Goal: Task Accomplishment & Management: Complete application form

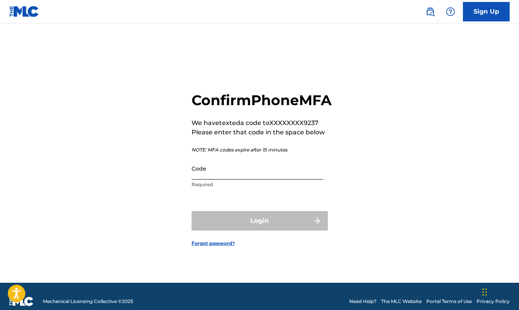
click at [255, 180] on input "Code" at bounding box center [258, 168] width 132 height 22
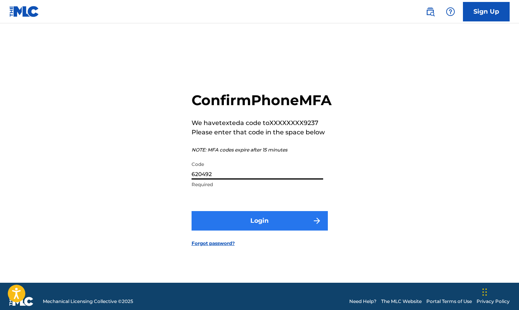
type input "620492"
click at [284, 231] on button "Login" at bounding box center [260, 220] width 136 height 19
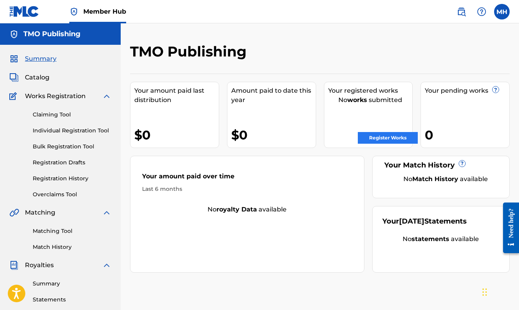
click at [387, 141] on link "Register Works" at bounding box center [388, 138] width 60 height 12
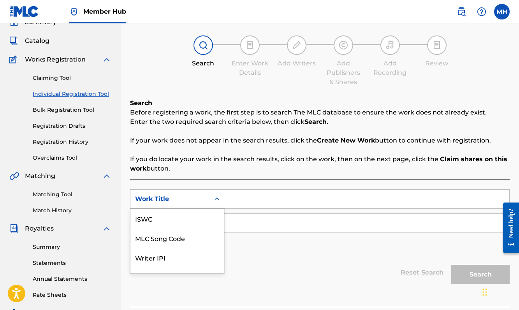
scroll to position [50, 0]
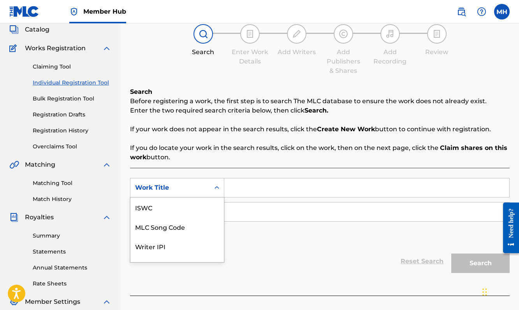
click at [219, 197] on div "Work Title selected, 7 of 7. 7 results available. Use Up and Down to choose opt…" at bounding box center [177, 187] width 94 height 19
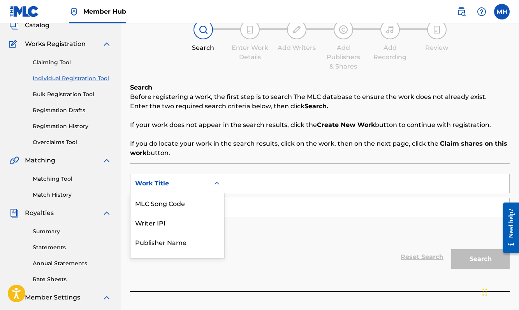
scroll to position [53, 0]
click at [245, 179] on input "Search Form" at bounding box center [366, 183] width 285 height 19
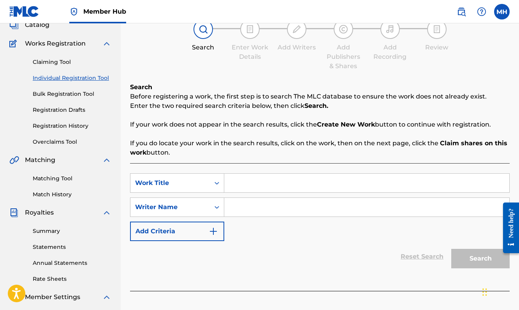
click at [245, 179] on input "Search Form" at bounding box center [366, 183] width 285 height 19
type input "gon head [PERSON_NAME] it"
click at [272, 212] on input "Search Form" at bounding box center [366, 207] width 285 height 19
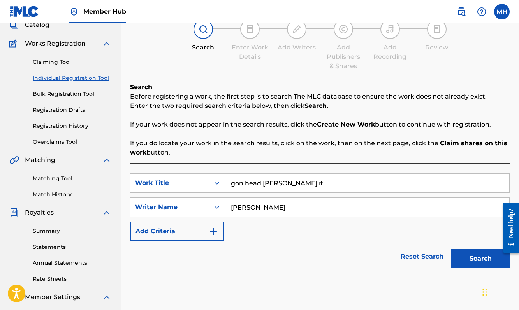
type input "[PERSON_NAME]"
drag, startPoint x: 273, startPoint y: 212, endPoint x: 493, endPoint y: 262, distance: 225.3
click at [493, 262] on button "Search" at bounding box center [480, 258] width 58 height 19
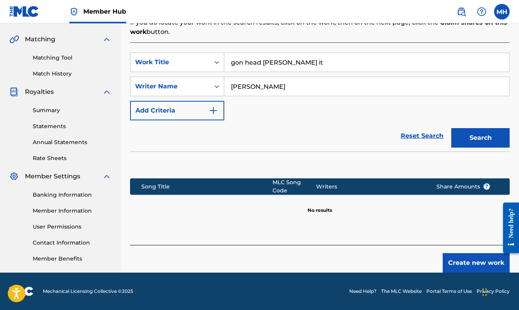
scroll to position [173, 0]
click at [459, 267] on button "Create new work" at bounding box center [476, 262] width 67 height 19
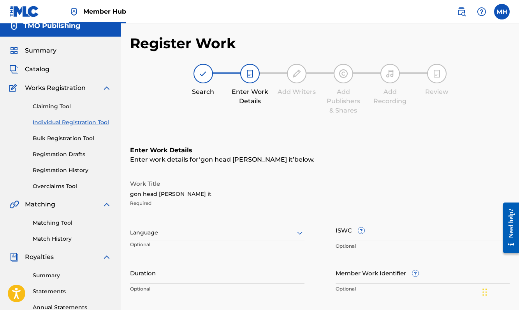
scroll to position [4, 0]
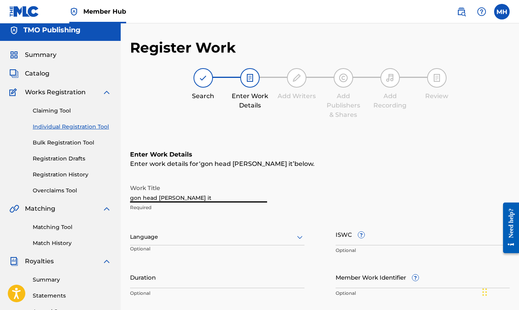
click at [194, 198] on input "gon head [PERSON_NAME] it" at bounding box center [198, 191] width 137 height 22
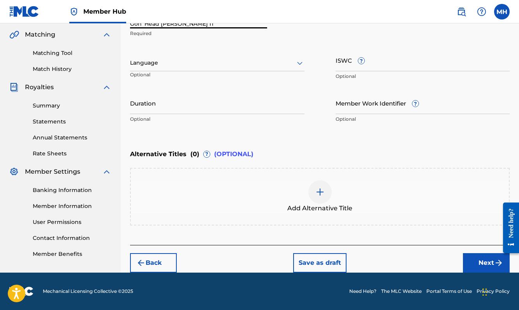
scroll to position [178, 0]
type input "Gon' Head [PERSON_NAME] IT"
click at [259, 60] on div at bounding box center [217, 63] width 174 height 10
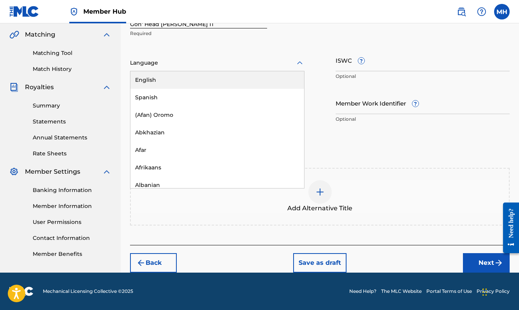
click at [250, 82] on div "English" at bounding box center [217, 80] width 174 height 18
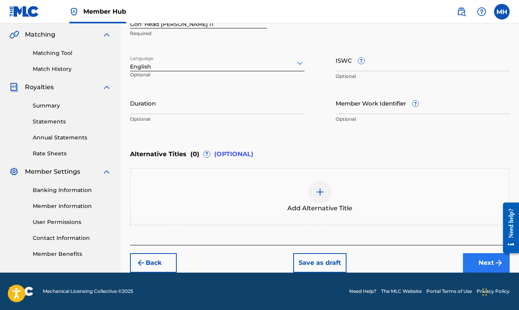
click at [474, 268] on button "Next" at bounding box center [486, 262] width 47 height 19
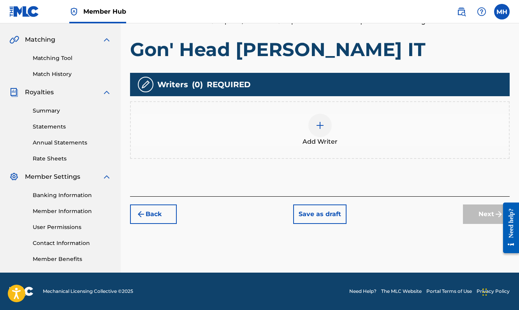
scroll to position [173, 0]
click at [319, 129] on img at bounding box center [319, 125] width 9 height 9
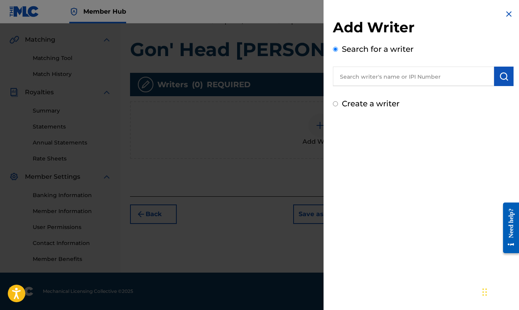
click at [367, 78] on input "text" at bounding box center [413, 76] width 161 height 19
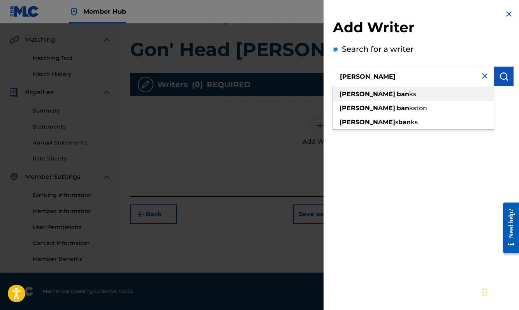
click at [409, 96] on span "ks" at bounding box center [412, 93] width 7 height 7
type input "[PERSON_NAME]"
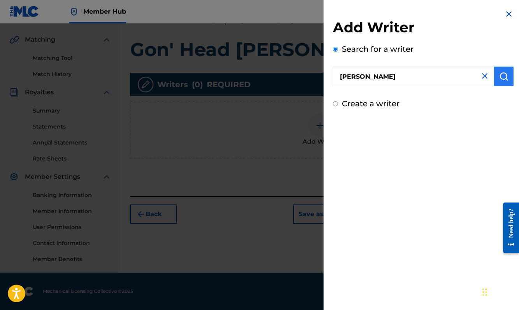
click at [501, 78] on img "submit" at bounding box center [503, 76] width 9 height 9
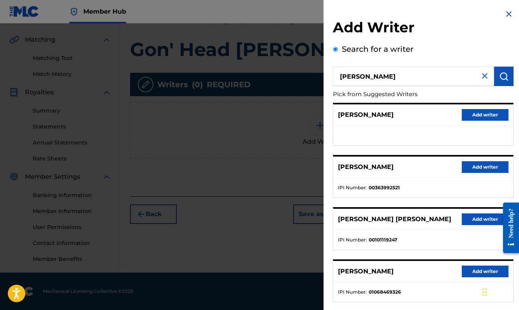
scroll to position [0, 0]
click at [374, 166] on p "[PERSON_NAME]" at bounding box center [366, 166] width 56 height 9
click at [389, 166] on div "[PERSON_NAME] Add writer" at bounding box center [423, 167] width 180 height 21
click at [363, 110] on p "[PERSON_NAME]" at bounding box center [366, 114] width 56 height 9
click at [370, 147] on div "[PERSON_NAME] Add writer [PERSON_NAME] Add writer IPI Number : 00363992521 [PER…" at bounding box center [423, 229] width 181 height 252
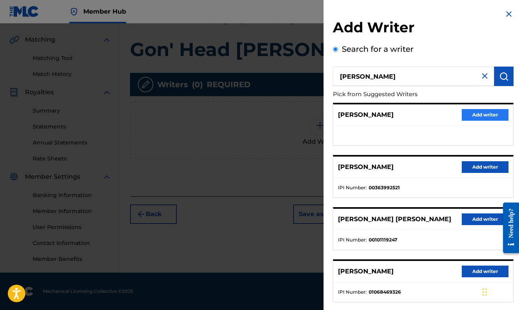
click at [469, 115] on button "Add writer" at bounding box center [485, 115] width 47 height 12
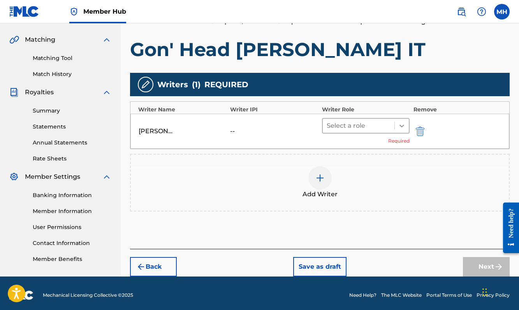
click at [402, 127] on icon at bounding box center [402, 126] width 8 height 8
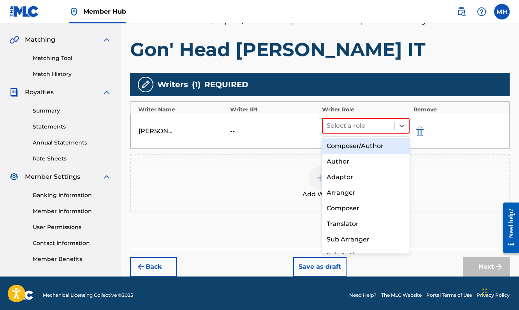
click at [375, 148] on div "Composer/Author" at bounding box center [366, 146] width 88 height 16
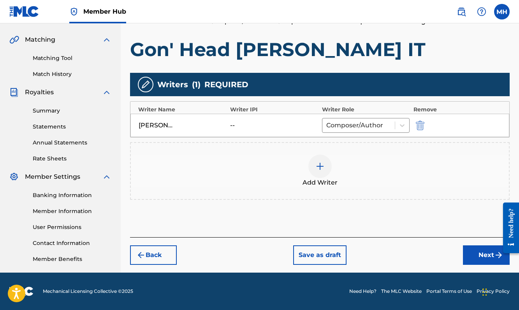
click at [325, 169] on div at bounding box center [319, 166] width 23 height 23
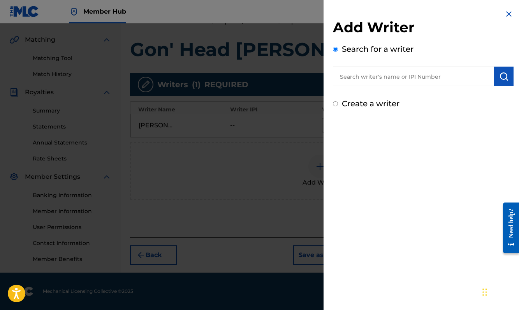
click at [367, 77] on input "text" at bounding box center [413, 76] width 161 height 19
click at [335, 104] on input "Create a writer" at bounding box center [335, 103] width 5 height 5
radio input "false"
radio input "true"
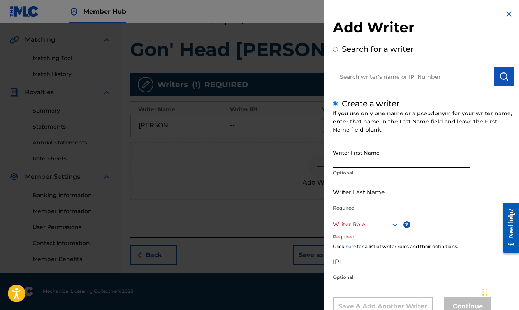
click at [354, 155] on input "Writer First Name" at bounding box center [401, 157] width 137 height 22
type input "[PERSON_NAME]"
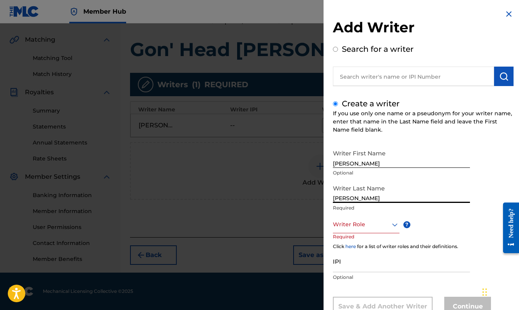
type input "[PERSON_NAME]"
click at [381, 228] on div "Writer Role" at bounding box center [366, 225] width 67 height 18
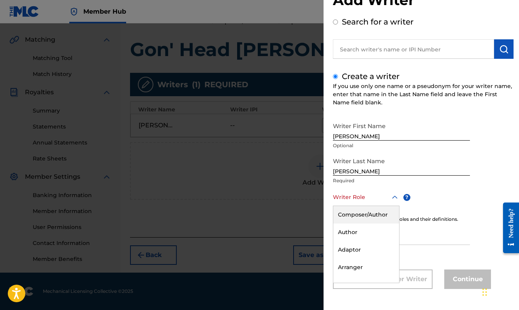
click at [366, 221] on div "Composer/Author" at bounding box center [366, 215] width 66 height 18
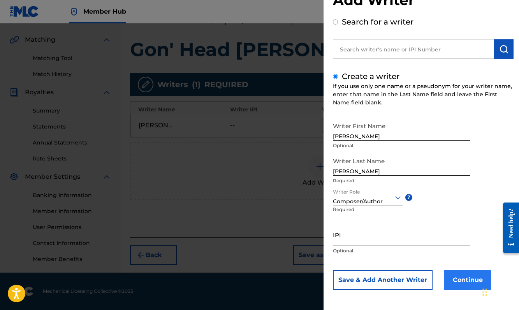
click at [447, 282] on button "Continue" at bounding box center [467, 279] width 47 height 19
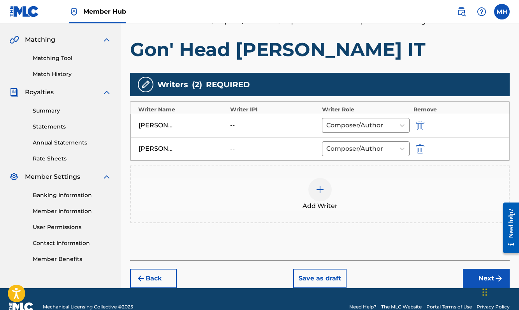
click at [329, 193] on div at bounding box center [319, 189] width 23 height 23
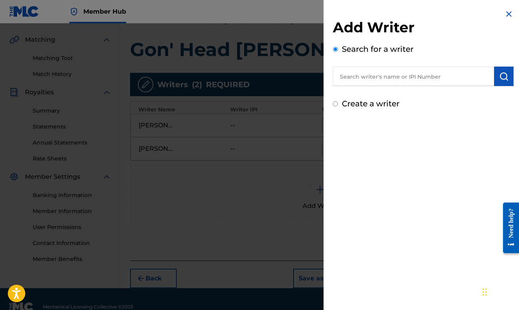
click at [336, 107] on div "Create a writer" at bounding box center [423, 104] width 181 height 12
click at [349, 79] on input "text" at bounding box center [413, 76] width 161 height 19
click at [331, 104] on div "Add Writer Search for a writer Create a writer" at bounding box center [423, 59] width 199 height 119
click at [336, 104] on input "Create a writer" at bounding box center [335, 103] width 5 height 5
radio input "false"
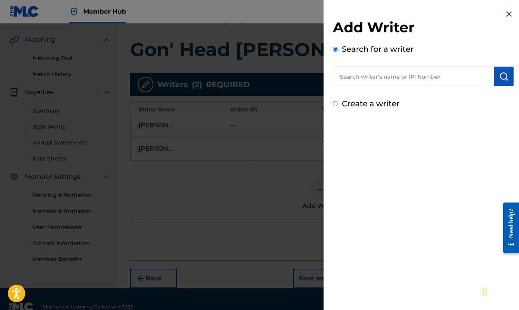
radio input "true"
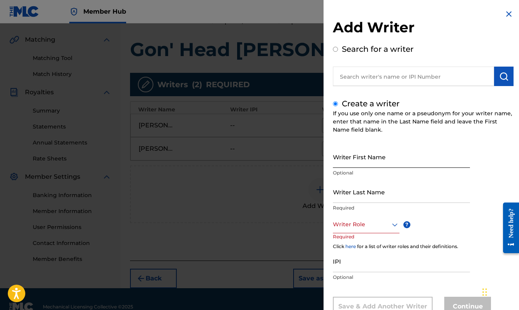
click at [362, 162] on input "Writer First Name" at bounding box center [401, 157] width 137 height 22
type input "[PERSON_NAME]"
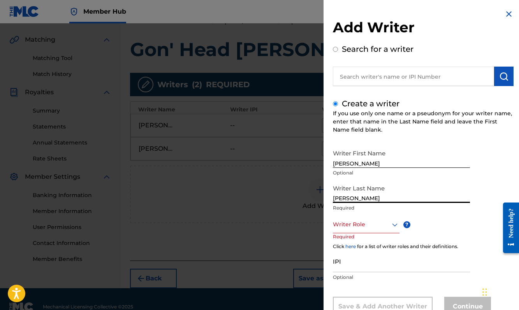
type input "[PERSON_NAME]"
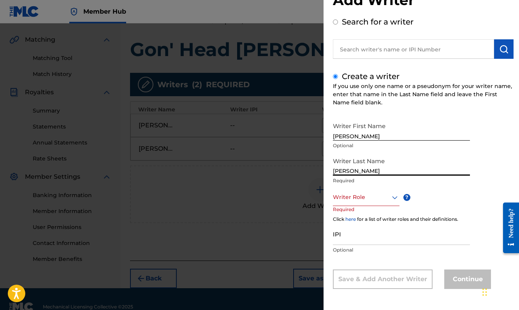
click at [370, 206] on div "Writer Role" at bounding box center [366, 197] width 67 height 18
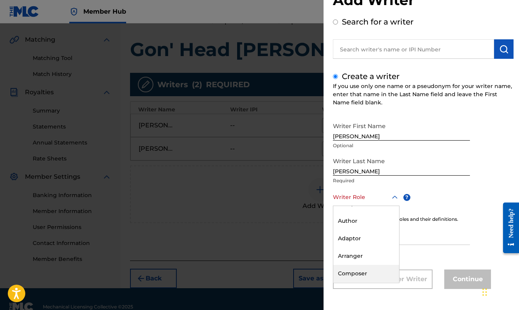
scroll to position [0, 0]
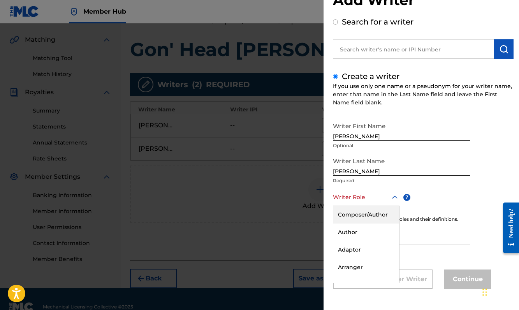
click at [364, 217] on div "Composer/Author" at bounding box center [366, 215] width 66 height 18
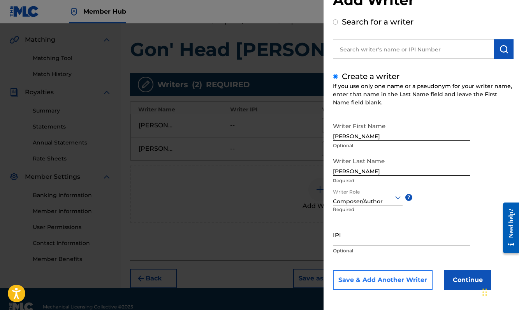
click at [419, 283] on button "Save & Add Another Writer" at bounding box center [383, 279] width 100 height 19
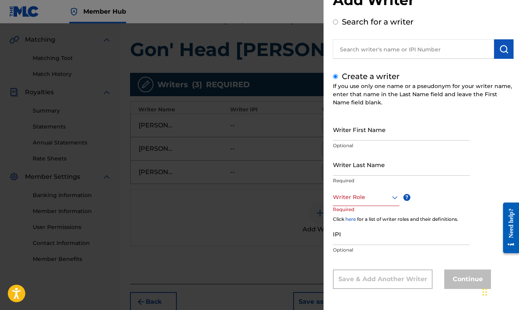
click at [356, 53] on input "text" at bounding box center [413, 48] width 161 height 19
radio input "true"
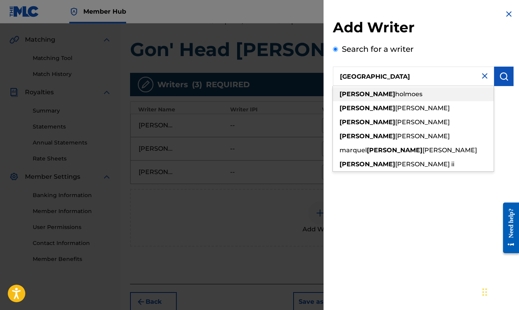
drag, startPoint x: 366, startPoint y: 90, endPoint x: 386, endPoint y: 122, distance: 38.1
click at [386, 122] on span "[PERSON_NAME]" at bounding box center [368, 121] width 56 height 7
type input "[PERSON_NAME]"
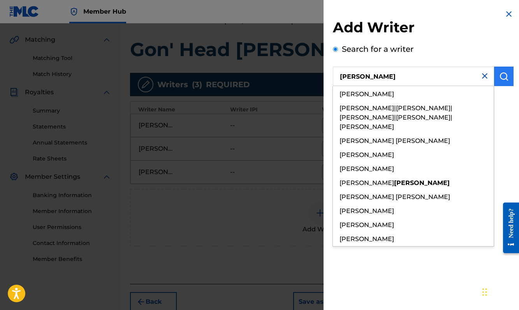
click at [502, 74] on img "submit" at bounding box center [503, 76] width 9 height 9
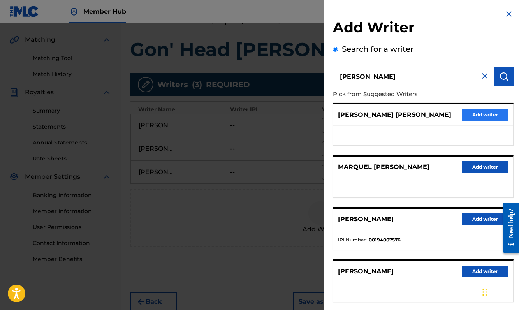
click at [475, 118] on button "Add writer" at bounding box center [485, 115] width 47 height 12
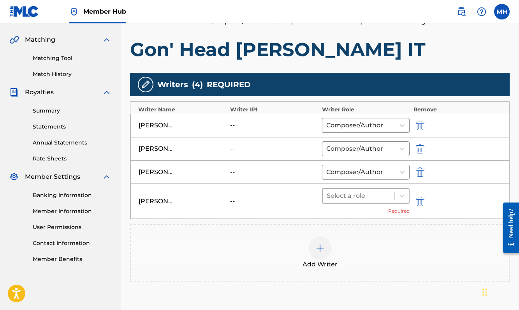
click at [387, 197] on div at bounding box center [359, 195] width 64 height 11
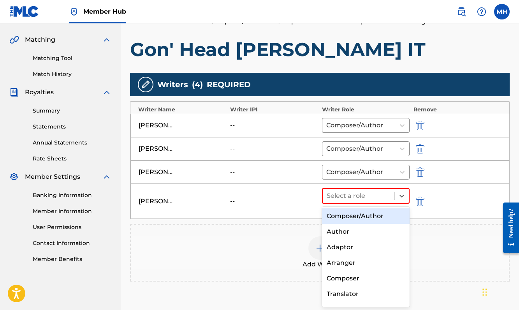
click at [379, 214] on div "Composer/Author" at bounding box center [366, 216] width 88 height 16
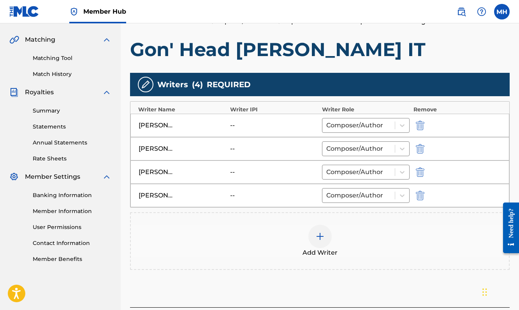
click at [318, 234] on img at bounding box center [319, 236] width 9 height 9
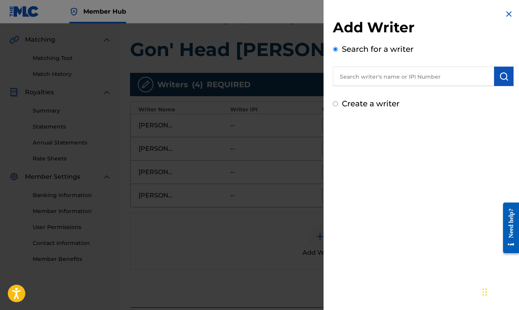
click at [393, 72] on input "text" at bounding box center [413, 76] width 161 height 19
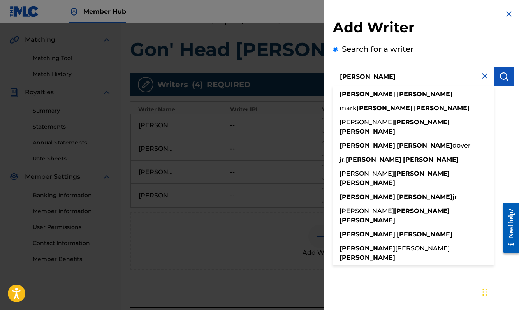
drag, startPoint x: 393, startPoint y: 72, endPoint x: 393, endPoint y: 94, distance: 22.6
click at [393, 94] on div "[PERSON_NAME]" at bounding box center [413, 94] width 161 height 14
type input "[PERSON_NAME]"
click at [386, 93] on div "[PERSON_NAME]" at bounding box center [413, 94] width 161 height 14
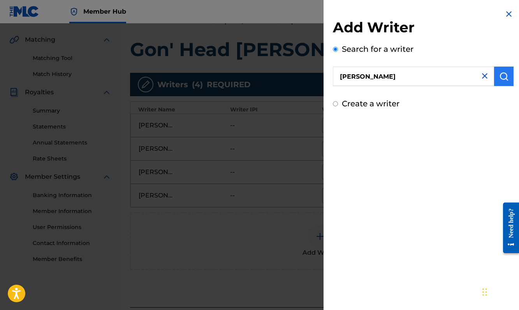
click at [504, 83] on button "submit" at bounding box center [503, 76] width 19 height 19
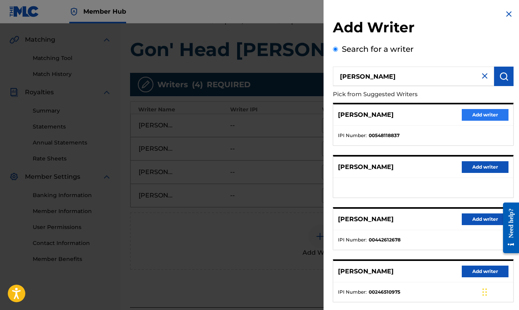
click at [474, 117] on button "Add writer" at bounding box center [485, 115] width 47 height 12
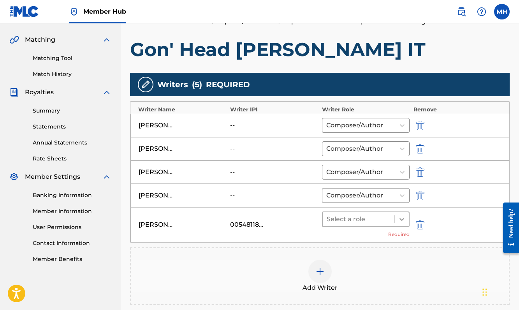
click at [399, 218] on icon at bounding box center [402, 219] width 8 height 8
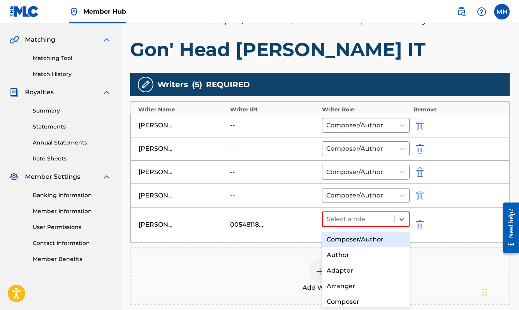
click at [384, 242] on div "Composer/Author" at bounding box center [366, 240] width 88 height 16
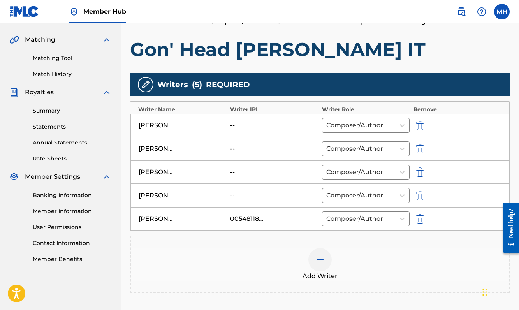
click at [318, 255] on img at bounding box center [319, 259] width 9 height 9
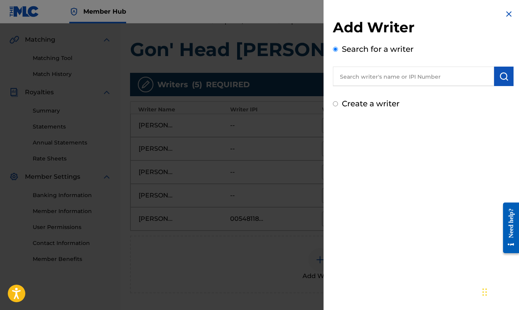
click at [406, 70] on input "text" at bounding box center [413, 76] width 161 height 19
type input "o"
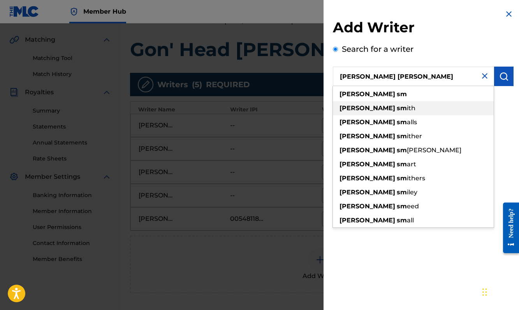
click at [401, 107] on div "[PERSON_NAME] [PERSON_NAME] ith" at bounding box center [413, 108] width 161 height 14
type input "[PERSON_NAME]"
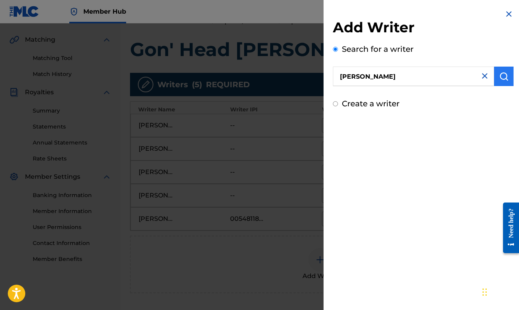
click at [503, 81] on button "submit" at bounding box center [503, 76] width 19 height 19
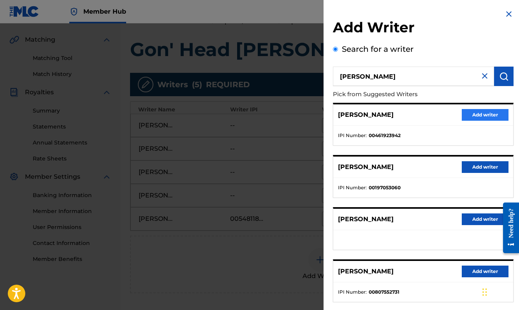
click at [481, 110] on button "Add writer" at bounding box center [485, 115] width 47 height 12
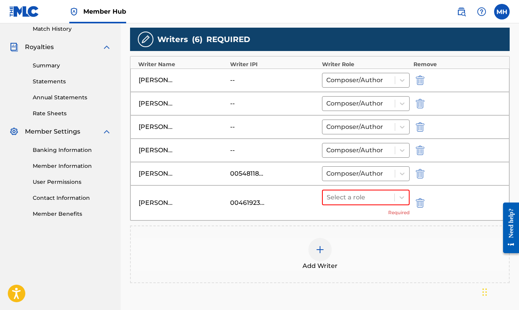
scroll to position [239, 0]
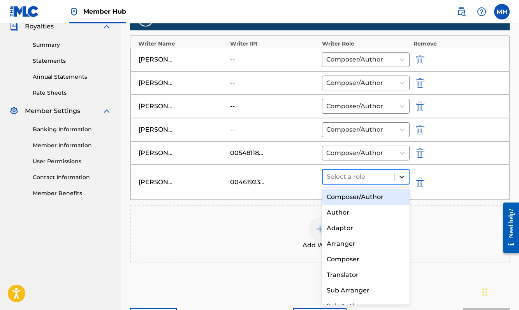
click at [405, 173] on div at bounding box center [402, 177] width 14 height 14
click at [395, 192] on div "Composer/Author" at bounding box center [366, 197] width 88 height 16
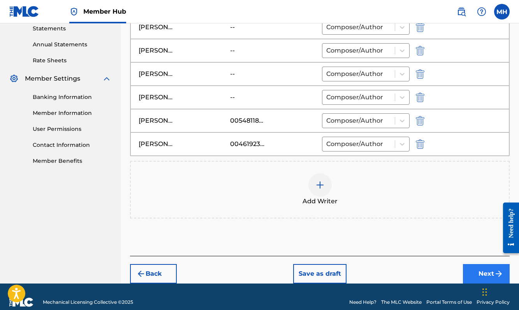
click at [478, 275] on button "Next" at bounding box center [486, 273] width 47 height 19
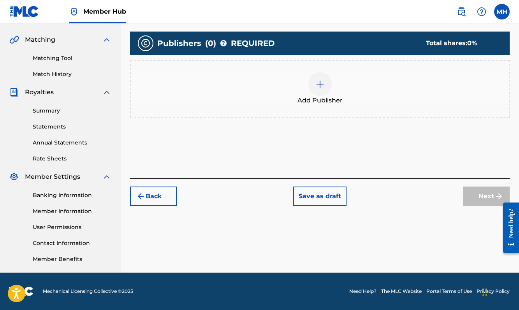
click at [325, 88] on div at bounding box center [319, 83] width 23 height 23
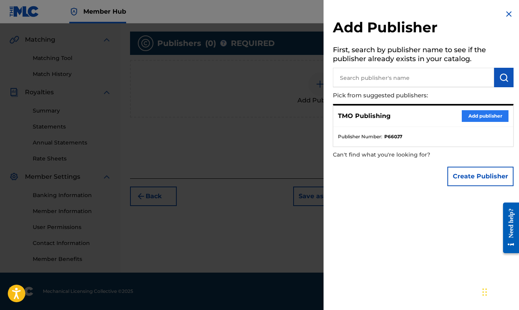
click at [476, 120] on button "Add publisher" at bounding box center [485, 116] width 47 height 12
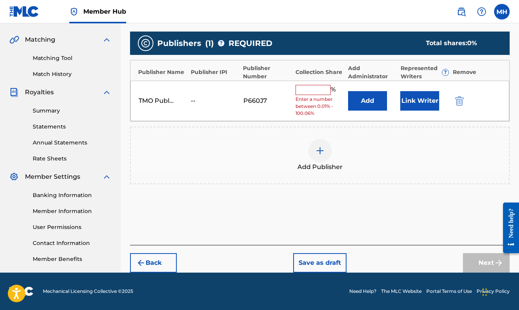
click at [310, 84] on div "TMO Publishing -- P660J7 % Enter a number between 0.01% - 100.06% Add Link Writ…" at bounding box center [319, 101] width 379 height 41
click at [310, 90] on input "text" at bounding box center [313, 90] width 35 height 10
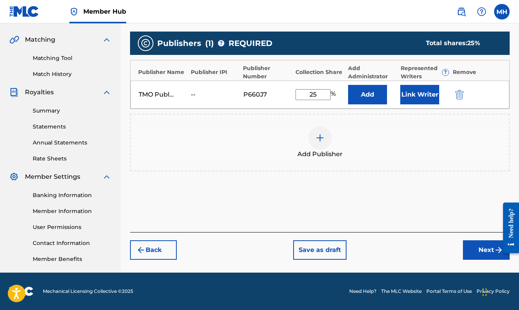
type input "25"
click at [323, 141] on img at bounding box center [319, 137] width 9 height 9
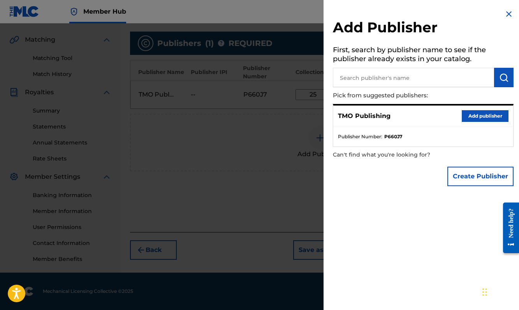
click at [361, 81] on input "text" at bounding box center [413, 77] width 161 height 19
type input "01 souf music"
click at [505, 83] on button "submit" at bounding box center [503, 77] width 19 height 19
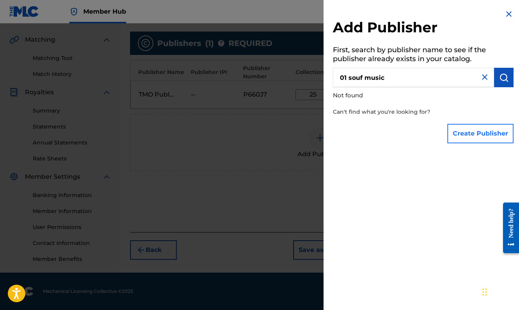
click at [461, 134] on button "Create Publisher" at bounding box center [480, 133] width 66 height 19
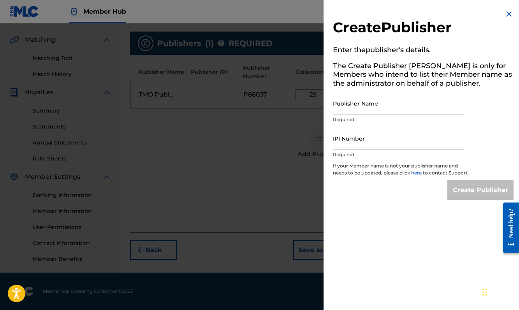
click at [504, 15] on img at bounding box center [508, 13] width 9 height 9
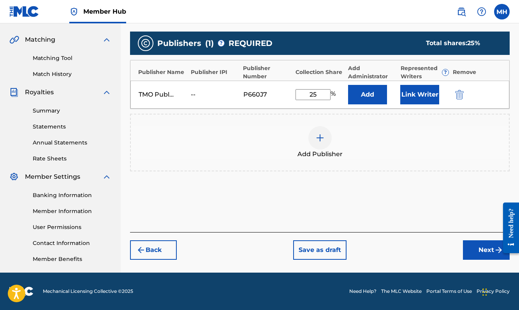
click at [323, 142] on img at bounding box center [319, 137] width 9 height 9
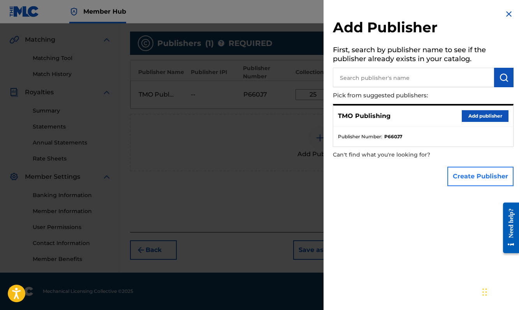
click at [463, 174] on button "Create Publisher" at bounding box center [480, 176] width 66 height 19
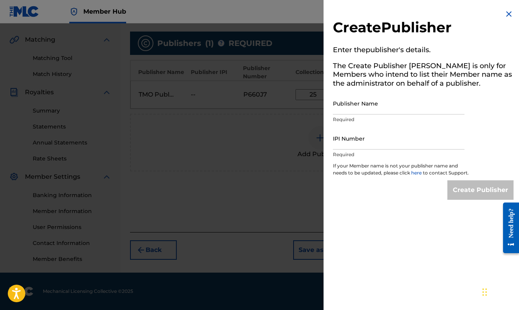
click at [508, 16] on img at bounding box center [508, 13] width 9 height 9
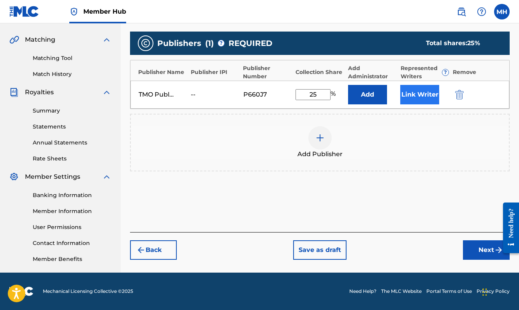
click at [421, 97] on button "Link Writer" at bounding box center [419, 94] width 39 height 19
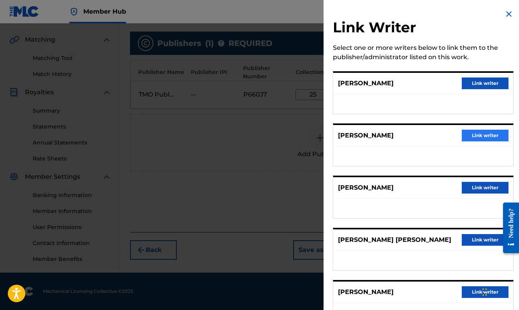
click at [471, 136] on button "Link writer" at bounding box center [485, 136] width 47 height 12
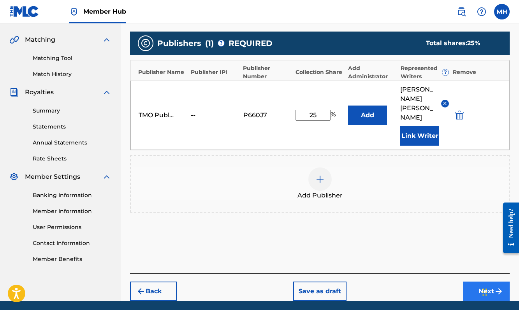
click at [481, 282] on button "Next" at bounding box center [486, 291] width 47 height 19
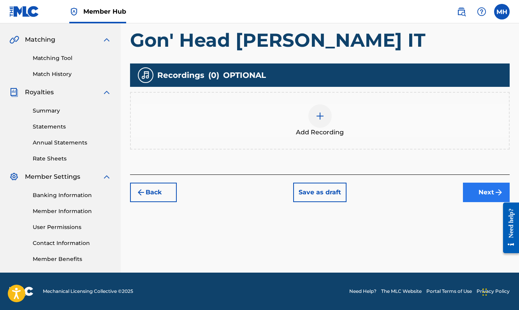
click at [476, 196] on button "Next" at bounding box center [486, 192] width 47 height 19
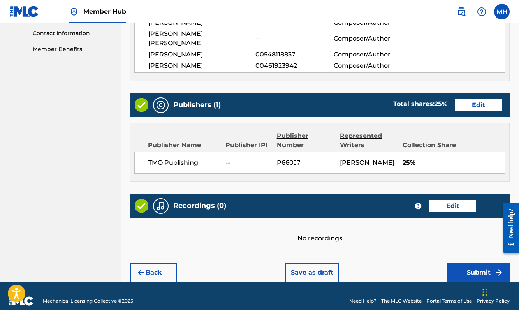
scroll to position [382, 0]
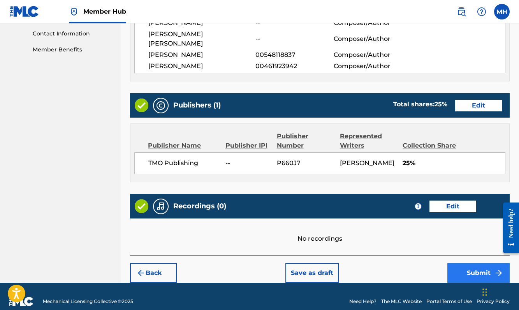
click at [479, 263] on button "Submit" at bounding box center [478, 272] width 62 height 19
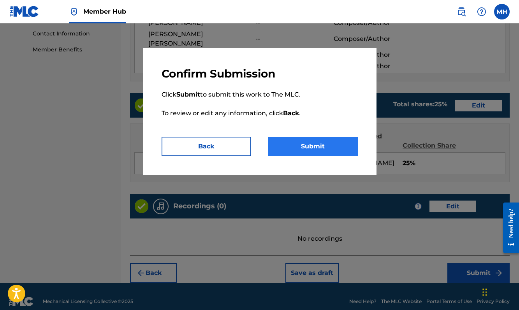
click at [327, 149] on button "Submit" at bounding box center [313, 146] width 90 height 19
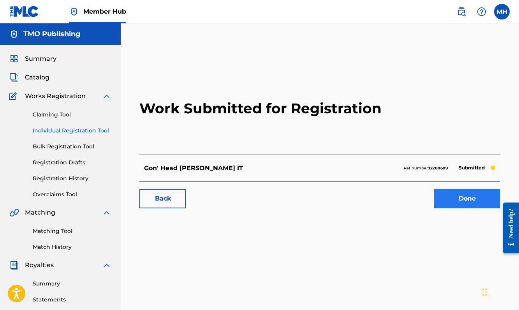
click at [462, 198] on link "Done" at bounding box center [467, 198] width 66 height 19
